Goal: Task Accomplishment & Management: Manage account settings

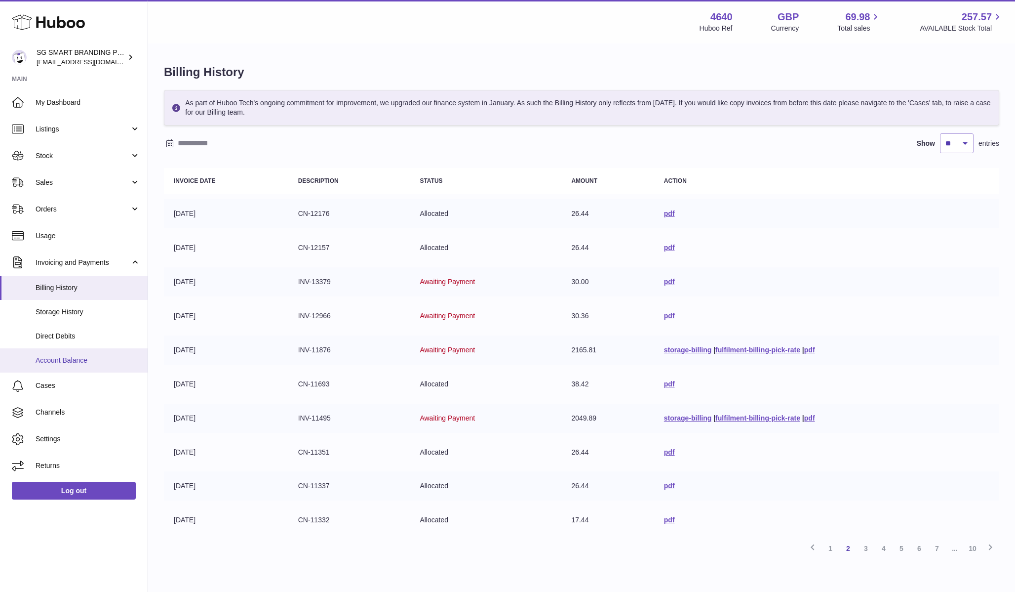
click at [77, 363] on span "Account Balance" at bounding box center [88, 360] width 105 height 9
click at [83, 335] on span "Direct Debits" at bounding box center [88, 335] width 105 height 9
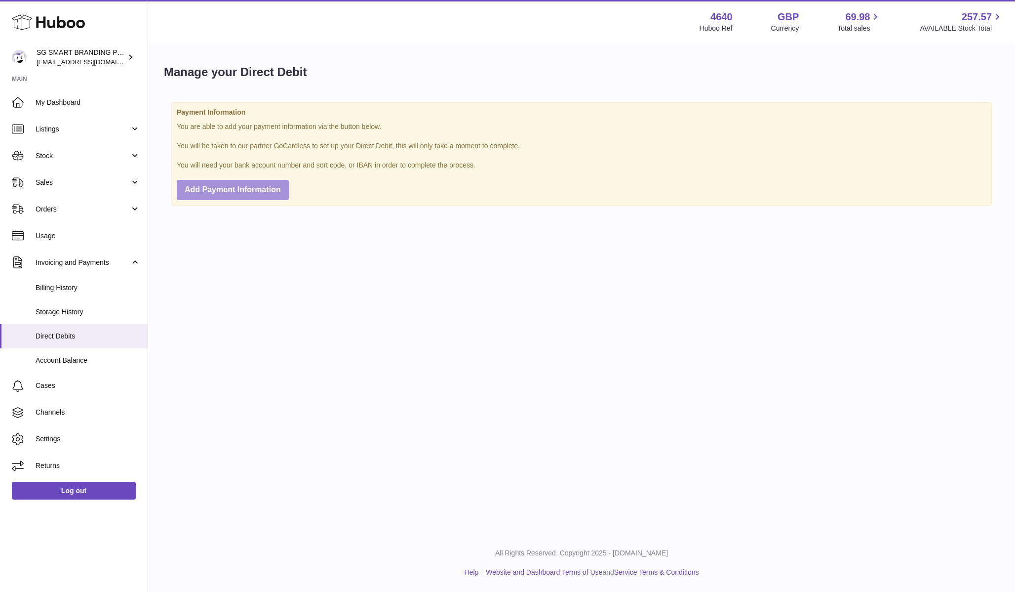
click at [241, 197] on button "Add Payment Information" at bounding box center [233, 190] width 112 height 20
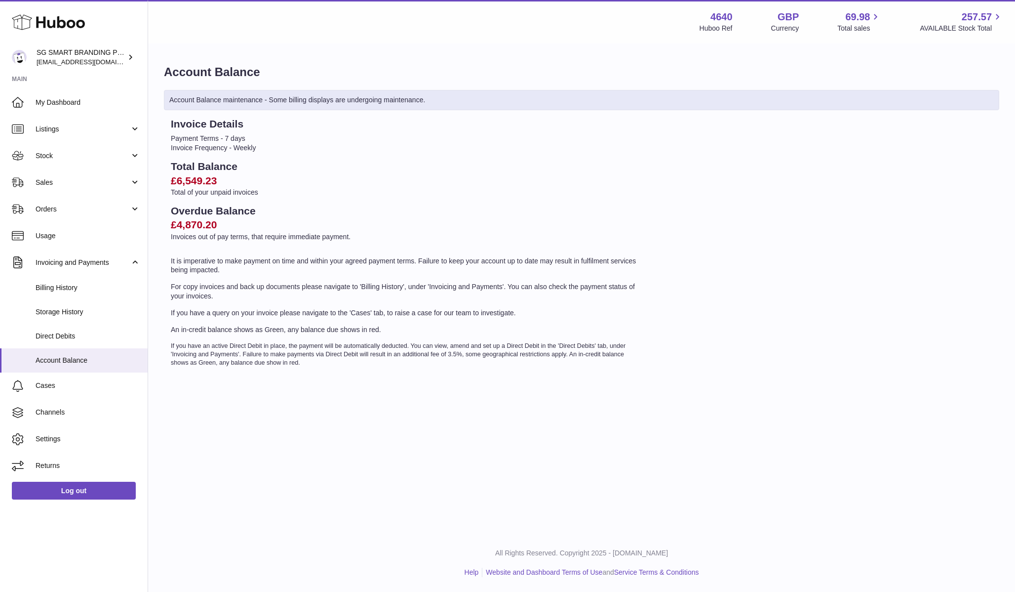
click at [58, 331] on span "Direct Debits" at bounding box center [88, 335] width 105 height 9
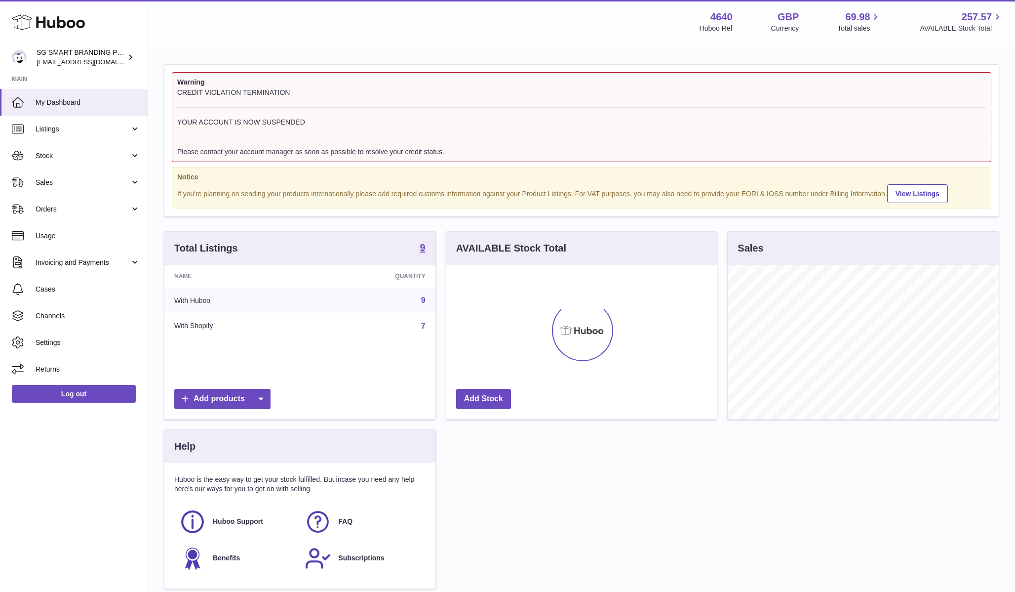
scroll to position [154, 271]
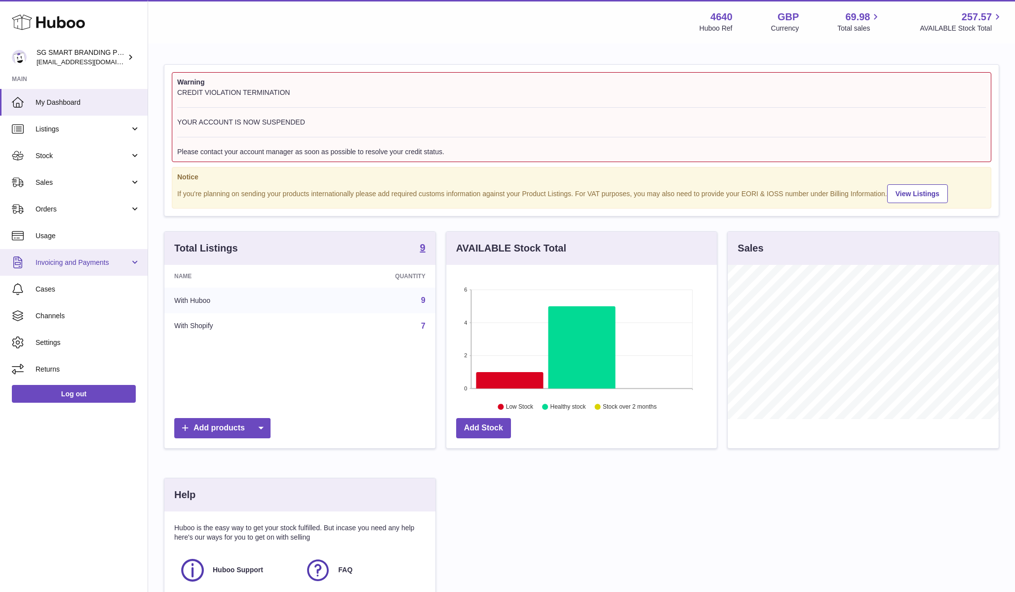
click at [76, 267] on link "Invoicing and Payments" at bounding box center [74, 262] width 148 height 27
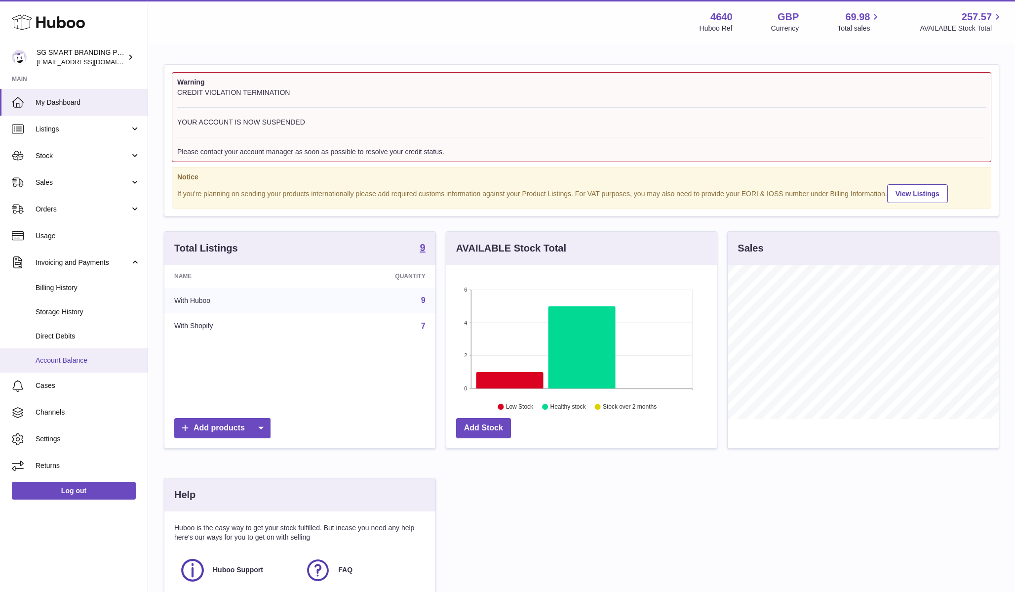
click at [79, 355] on link "Account Balance" at bounding box center [74, 360] width 148 height 24
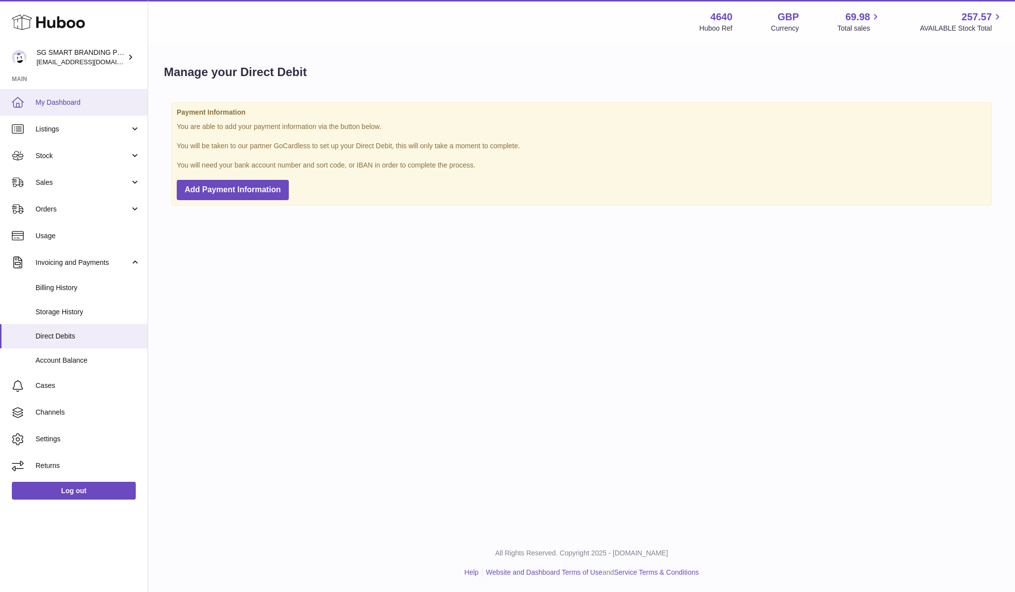
click at [98, 103] on span "My Dashboard" at bounding box center [88, 102] width 105 height 9
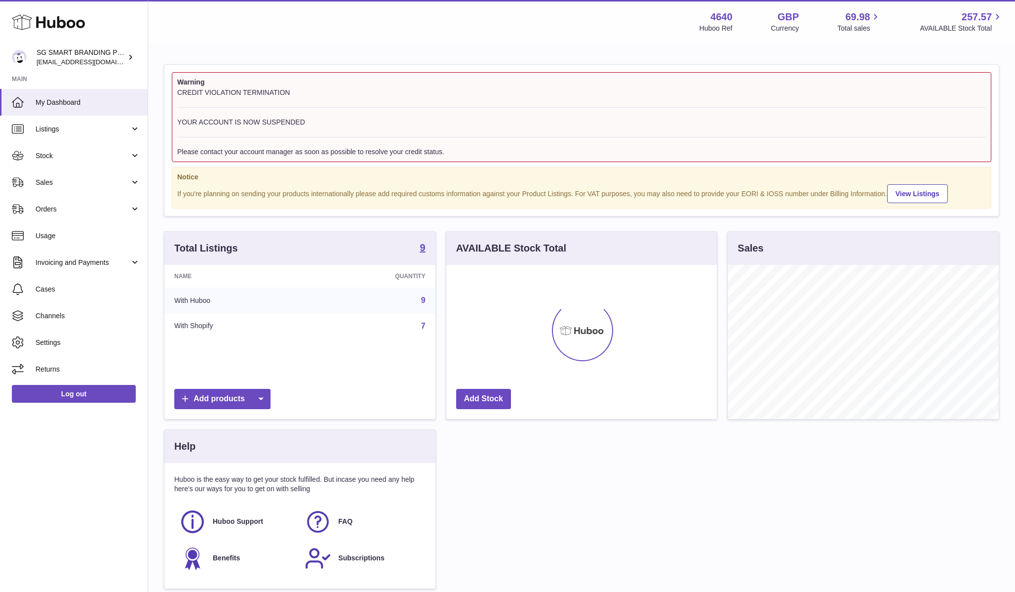
scroll to position [154, 271]
